Goal: Transaction & Acquisition: Obtain resource

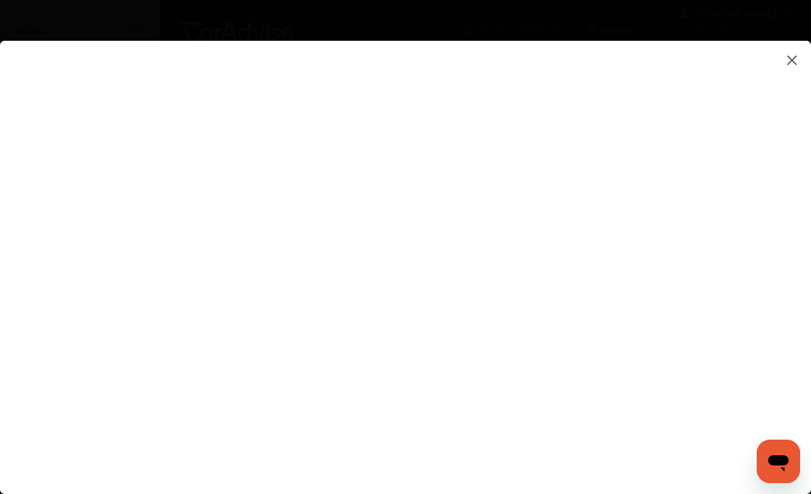
click at [240, 353] on flutter-view at bounding box center [405, 275] width 811 height 469
click at [162, 208] on flutter-view at bounding box center [405, 275] width 811 height 469
click at [177, 210] on flutter-view at bounding box center [405, 275] width 811 height 469
type input "**********"
click at [419, 432] on flutter-view at bounding box center [405, 275] width 811 height 469
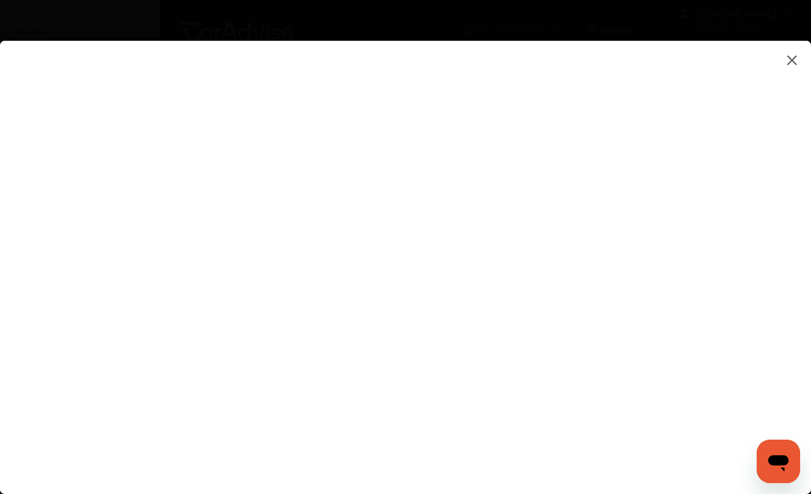
click at [505, 454] on flutter-view at bounding box center [405, 275] width 811 height 469
click at [798, 51] on flutter-view at bounding box center [405, 275] width 811 height 469
click at [792, 60] on img at bounding box center [792, 60] width 16 height 17
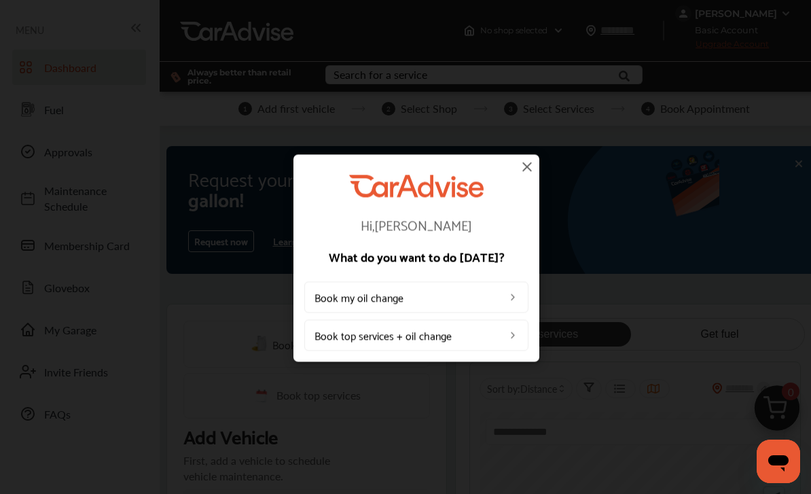
click at [797, 51] on div "Hi, [PERSON_NAME] What do you want to do [DATE]? Book my oil change Book top se…" at bounding box center [416, 257] width 833 height 515
click at [532, 153] on div "Hi, [PERSON_NAME] What do you want to do [DATE]? Book my oil change Book top se…" at bounding box center [416, 257] width 833 height 515
click at [526, 168] on img at bounding box center [527, 166] width 16 height 16
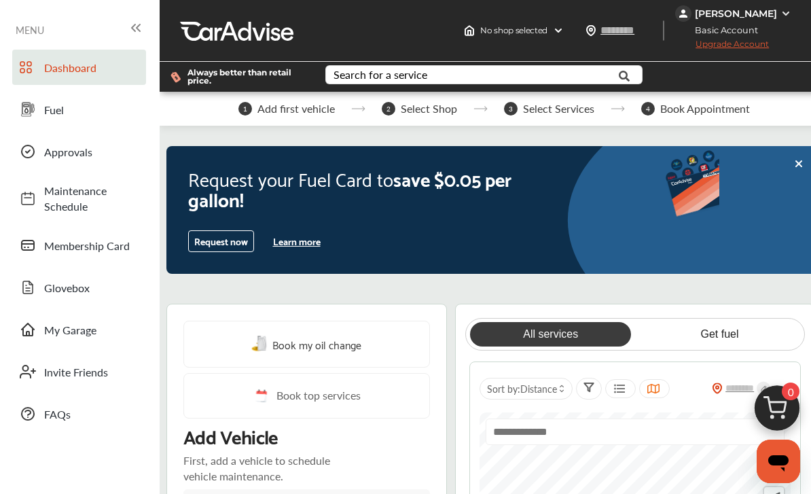
click at [526, 161] on div "Request your Fuel Card to save $0.05 per gallon! Request now Learn more" at bounding box center [365, 210] width 399 height 128
click at [100, 250] on span "Membership Card" at bounding box center [91, 246] width 95 height 16
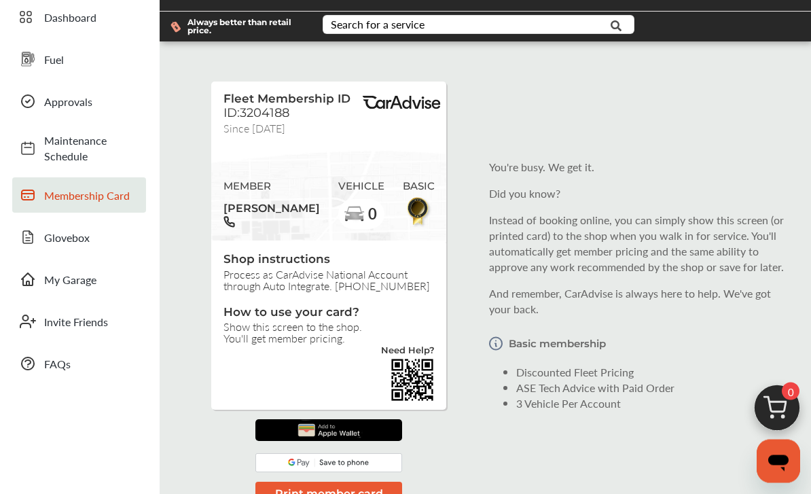
scroll to position [89, 0]
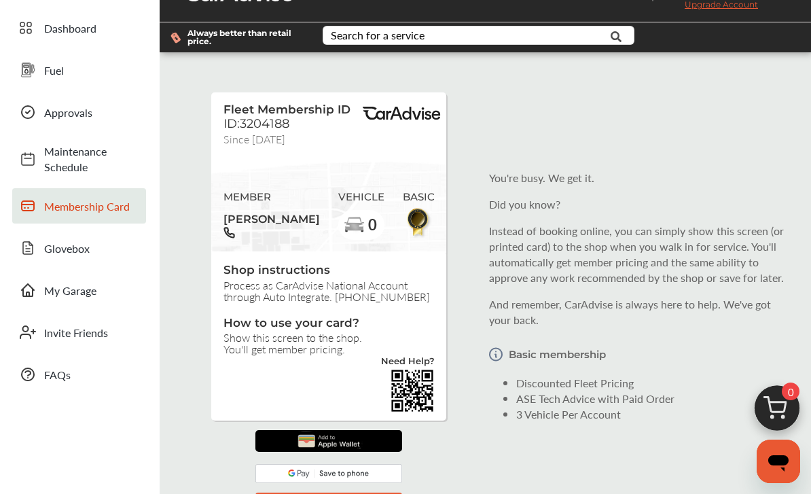
click at [81, 66] on span "Fuel" at bounding box center [91, 70] width 95 height 16
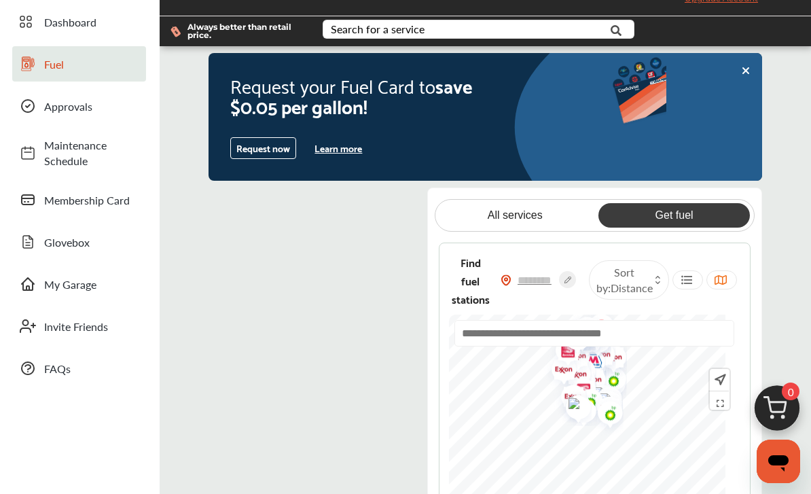
scroll to position [116, 0]
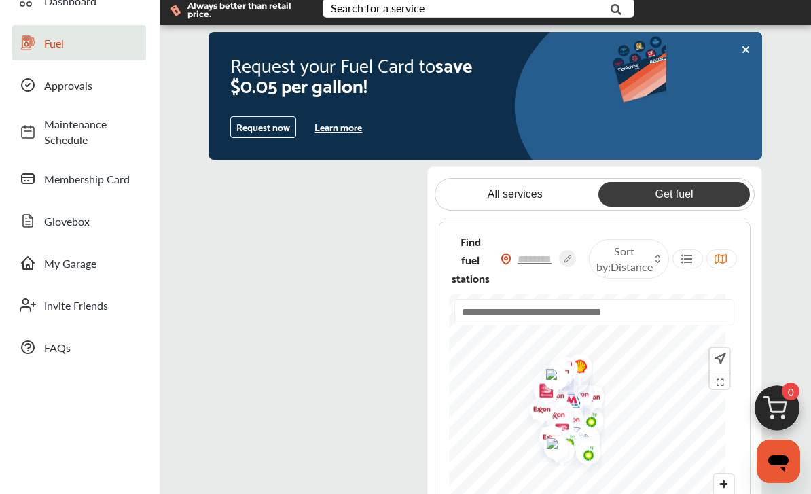
click at [712, 109] on div at bounding box center [637, 70] width 250 height 77
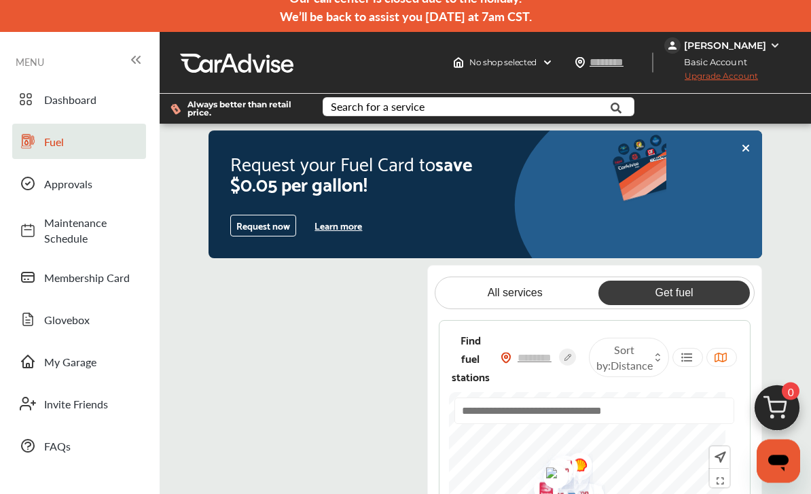
scroll to position [0, 0]
